Goal: Information Seeking & Learning: Learn about a topic

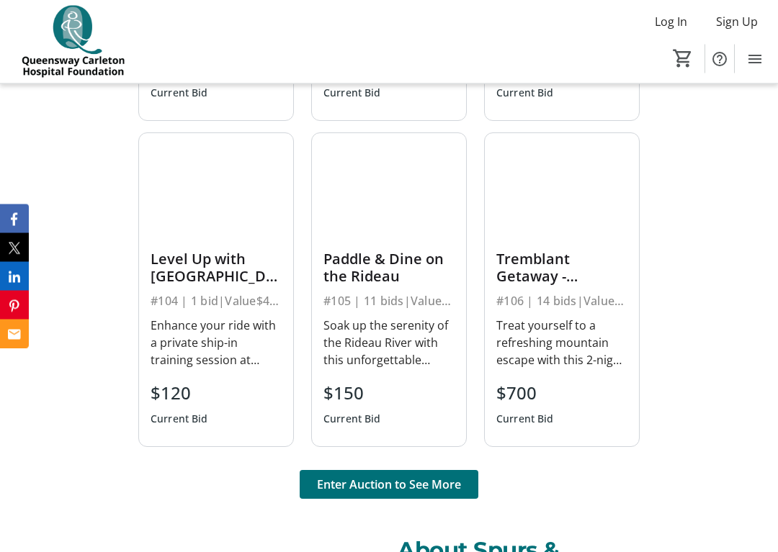
scroll to position [933, 0]
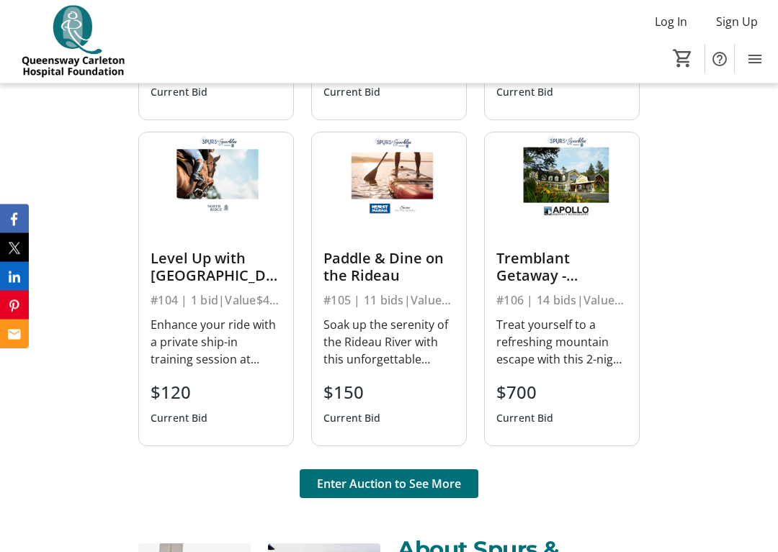
click at [343, 484] on span "Enter Auction to See More" at bounding box center [389, 484] width 144 height 17
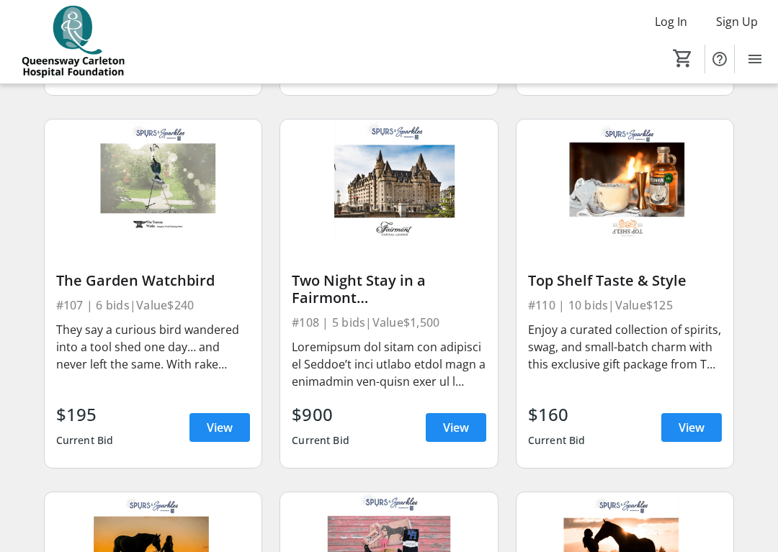
scroll to position [838, 0]
click at [451, 431] on span "View" at bounding box center [456, 427] width 26 height 17
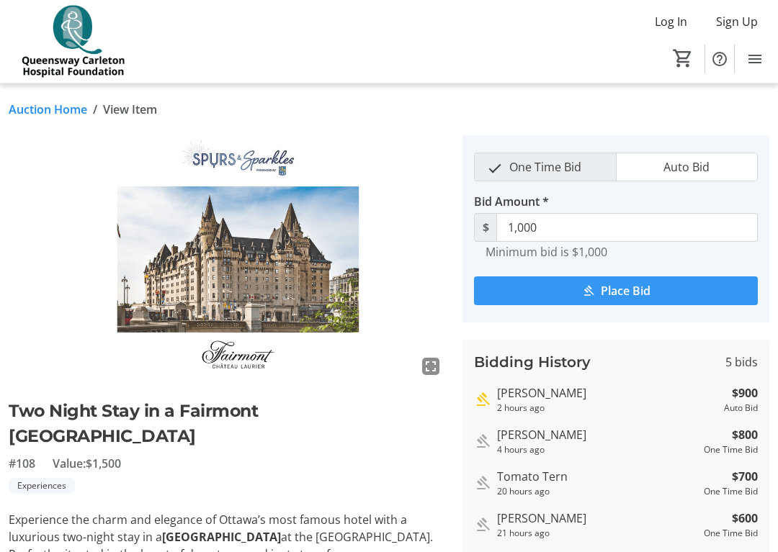
scroll to position [1, 0]
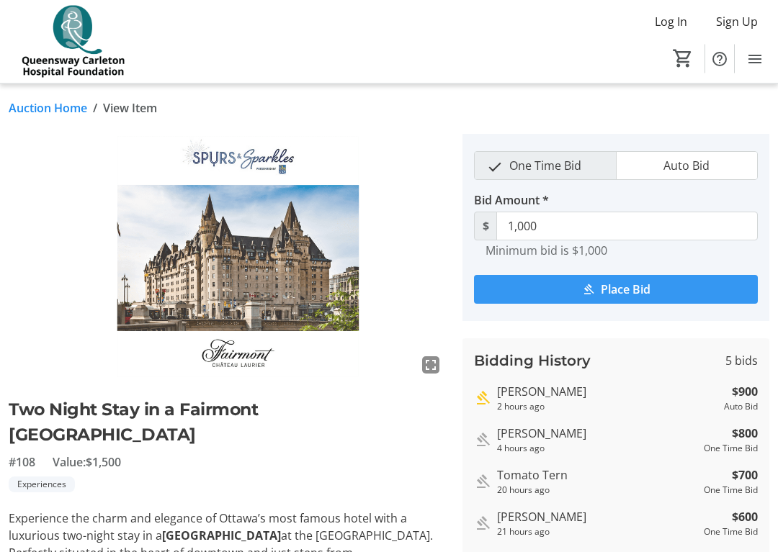
click at [136, 102] on span "View Item" at bounding box center [130, 108] width 54 height 17
click at [46, 104] on link "Auction Home" at bounding box center [48, 108] width 78 height 17
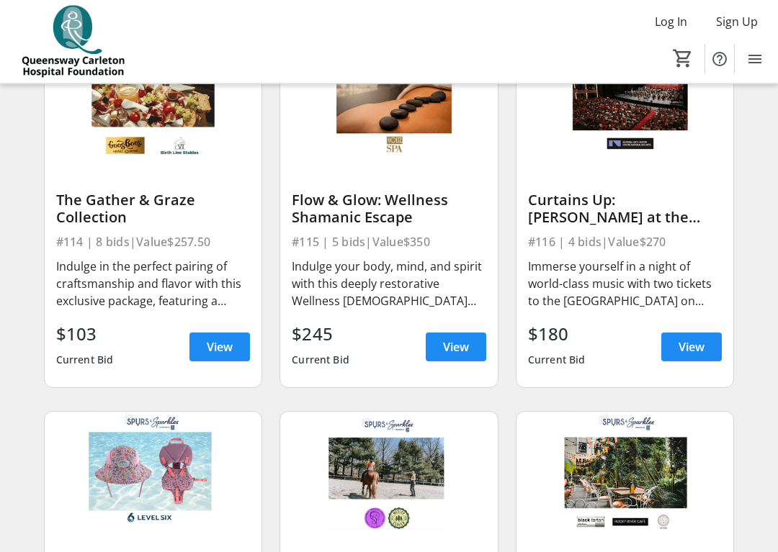
scroll to position [1665, 0]
click at [73, 205] on div "The Gather & Graze Collection" at bounding box center [153, 209] width 194 height 35
click at [81, 251] on div "#114 | 8 bids | Value $257.50" at bounding box center [153, 242] width 194 height 20
click at [225, 351] on span "View" at bounding box center [220, 346] width 26 height 17
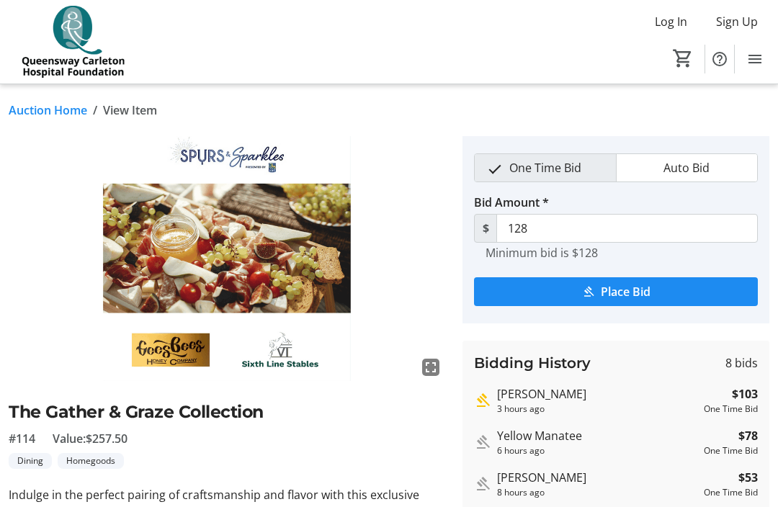
click at [53, 108] on link "Auction Home" at bounding box center [48, 110] width 78 height 17
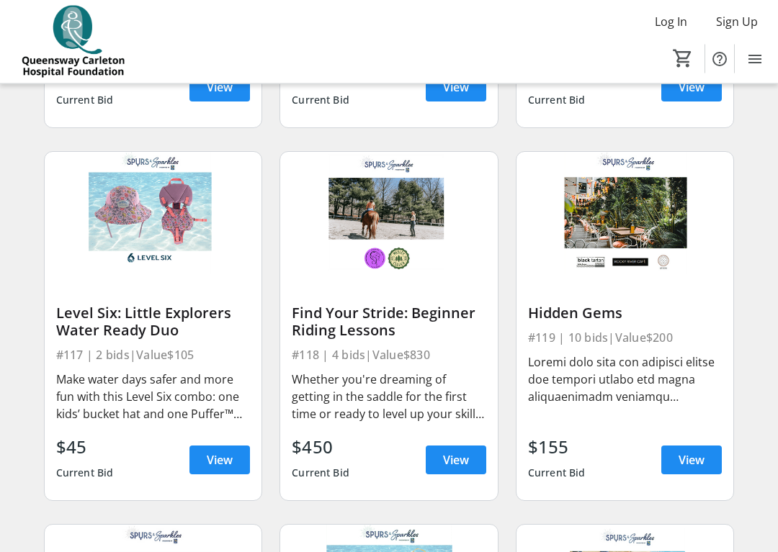
scroll to position [1925, 0]
click at [690, 457] on span "View" at bounding box center [691, 459] width 26 height 17
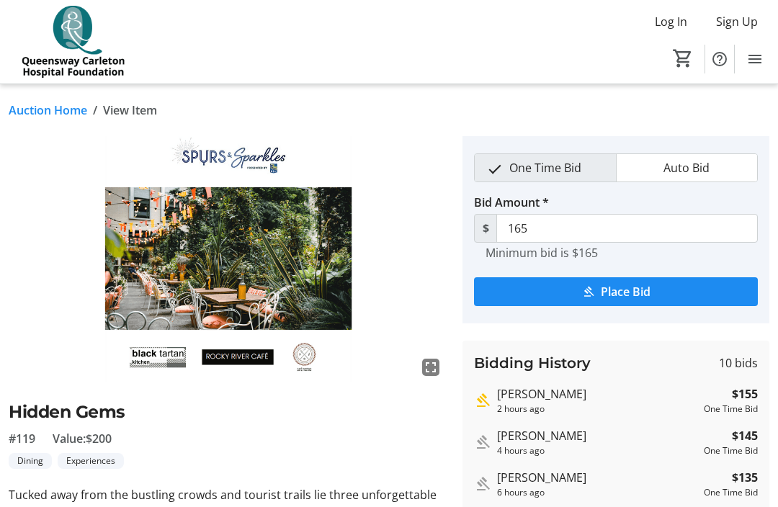
click at [49, 108] on link "Auction Home" at bounding box center [48, 110] width 78 height 17
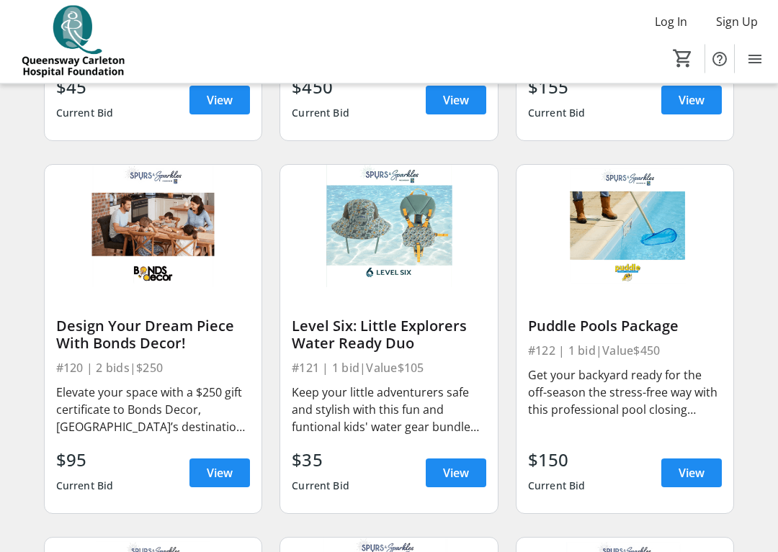
scroll to position [2287, 0]
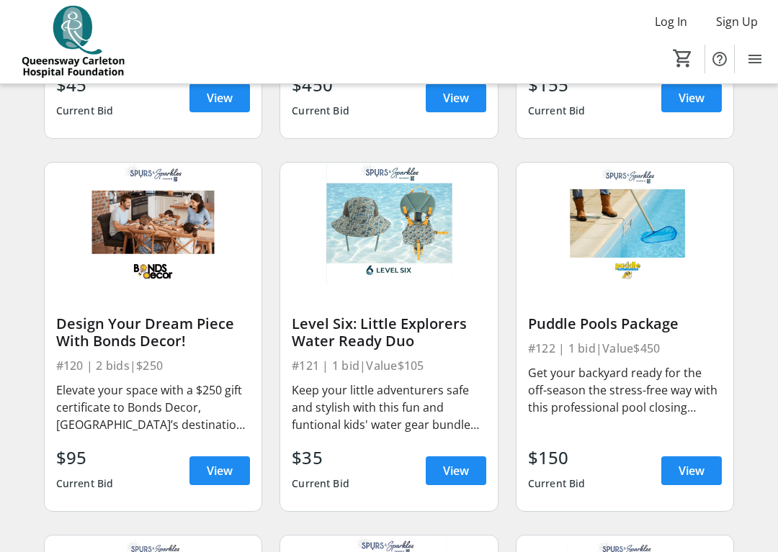
click at [689, 455] on span at bounding box center [691, 471] width 60 height 35
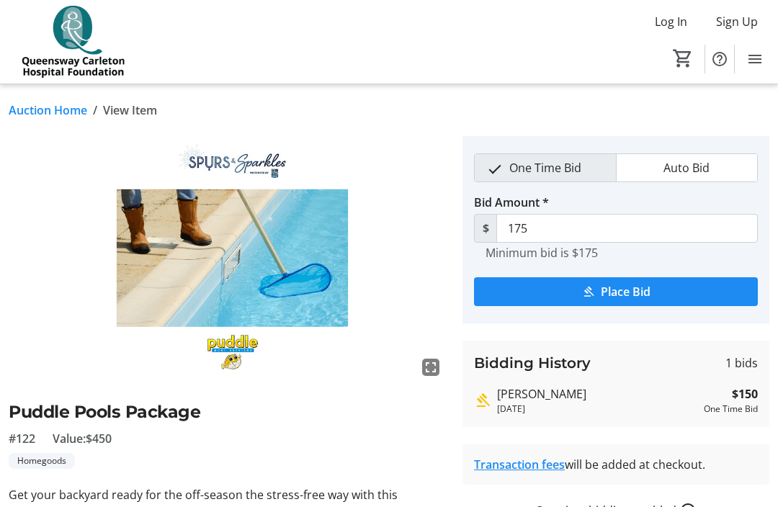
click at [50, 97] on div "Auction Home / View Item fullscreen Puddle Pools Package #122 Value: $450 Homeg…" at bounding box center [389, 390] width 778 height 612
click at [50, 111] on link "Auction Home" at bounding box center [48, 110] width 78 height 17
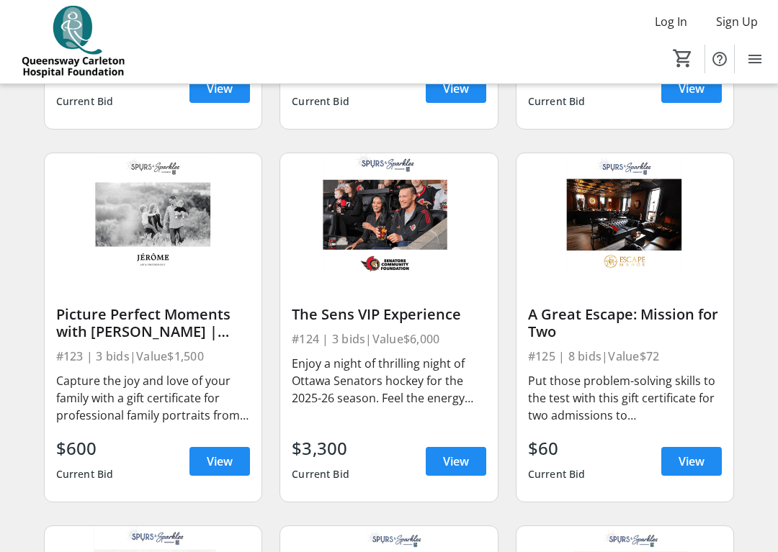
scroll to position [2680, 0]
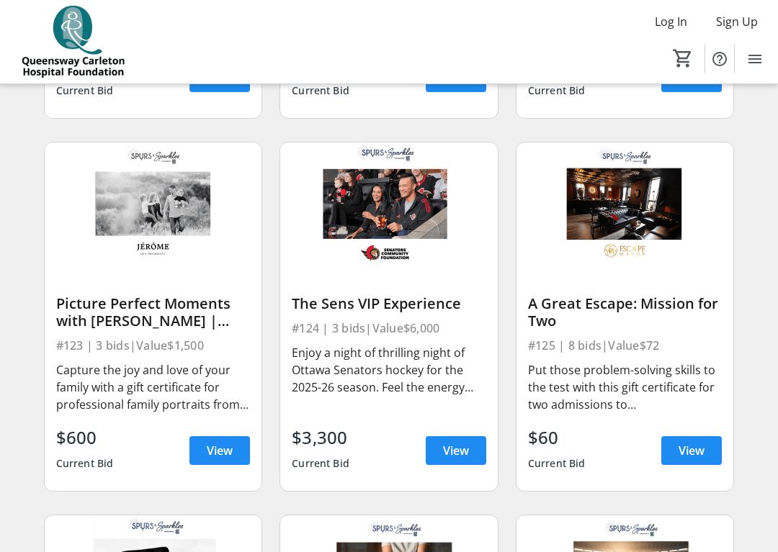
click at [698, 440] on span at bounding box center [691, 450] width 60 height 35
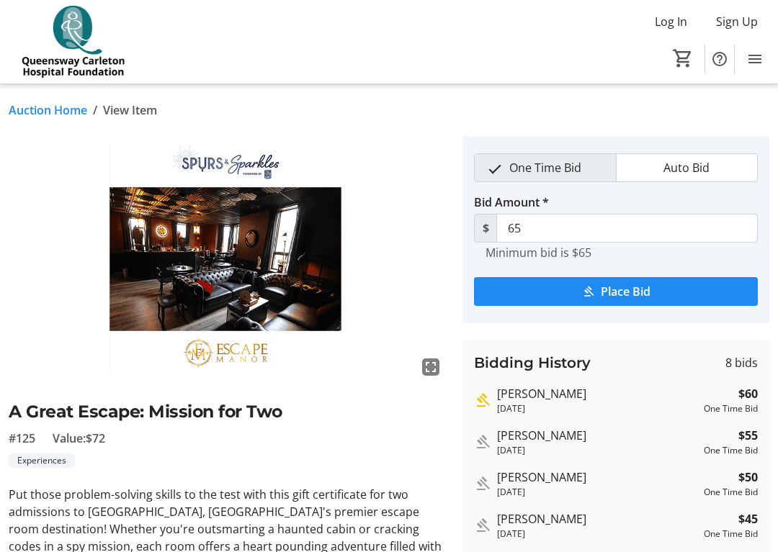
click at [48, 203] on img at bounding box center [227, 259] width 436 height 246
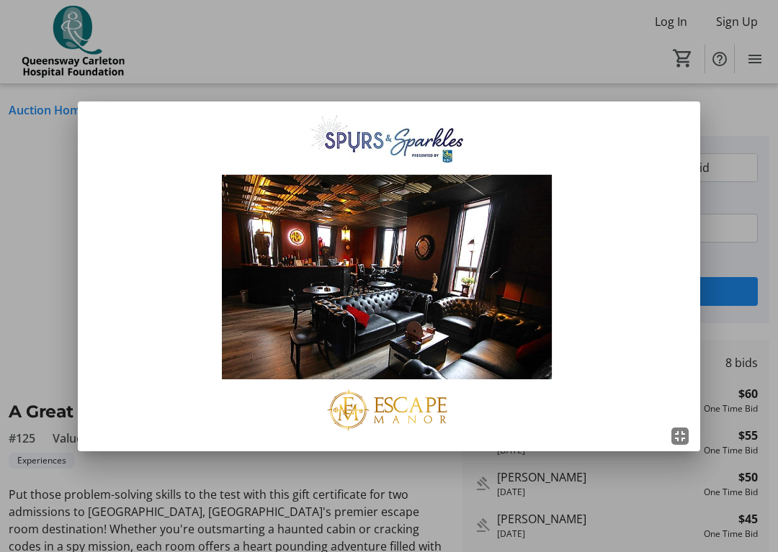
click at [40, 191] on div at bounding box center [389, 276] width 778 height 552
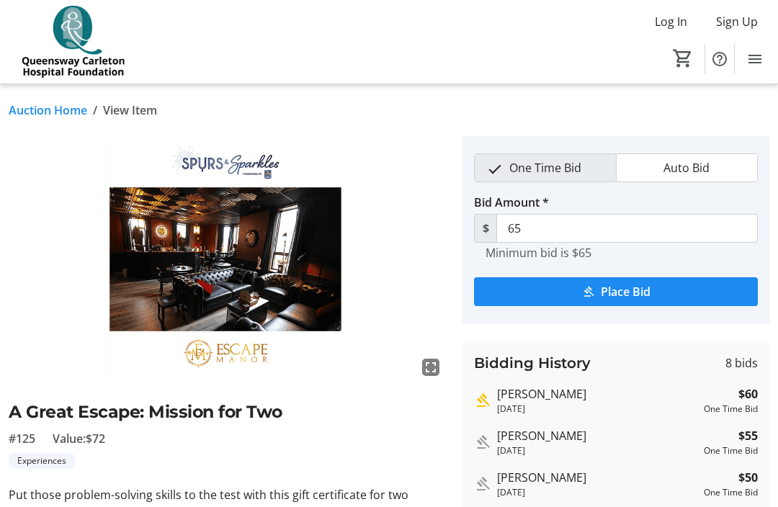
click at [43, 102] on link "Auction Home" at bounding box center [48, 110] width 78 height 17
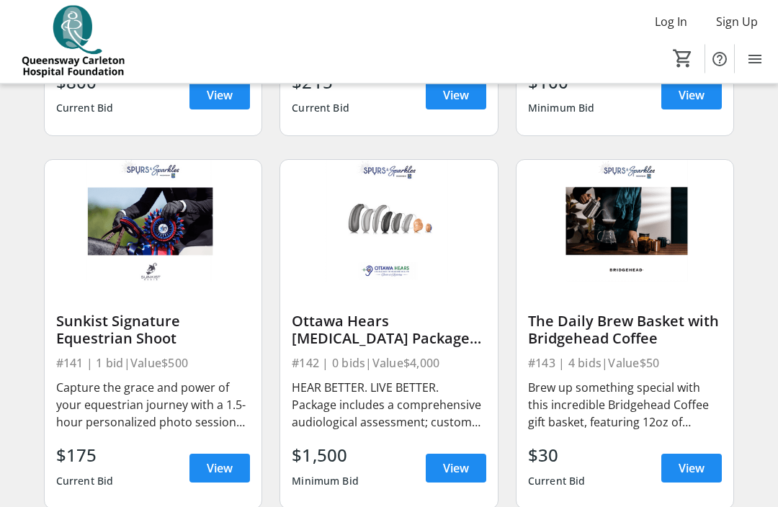
scroll to position [4891, 0]
